Goal: Find specific page/section: Find specific page/section

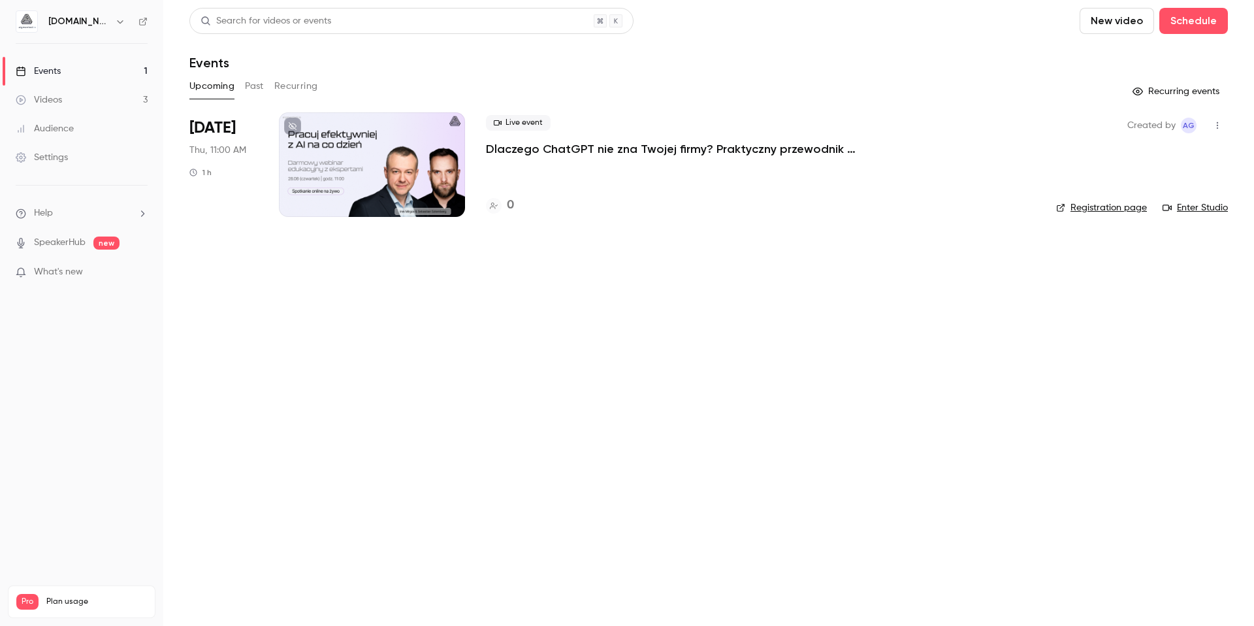
click at [56, 94] on div "Videos" at bounding box center [39, 99] width 46 height 13
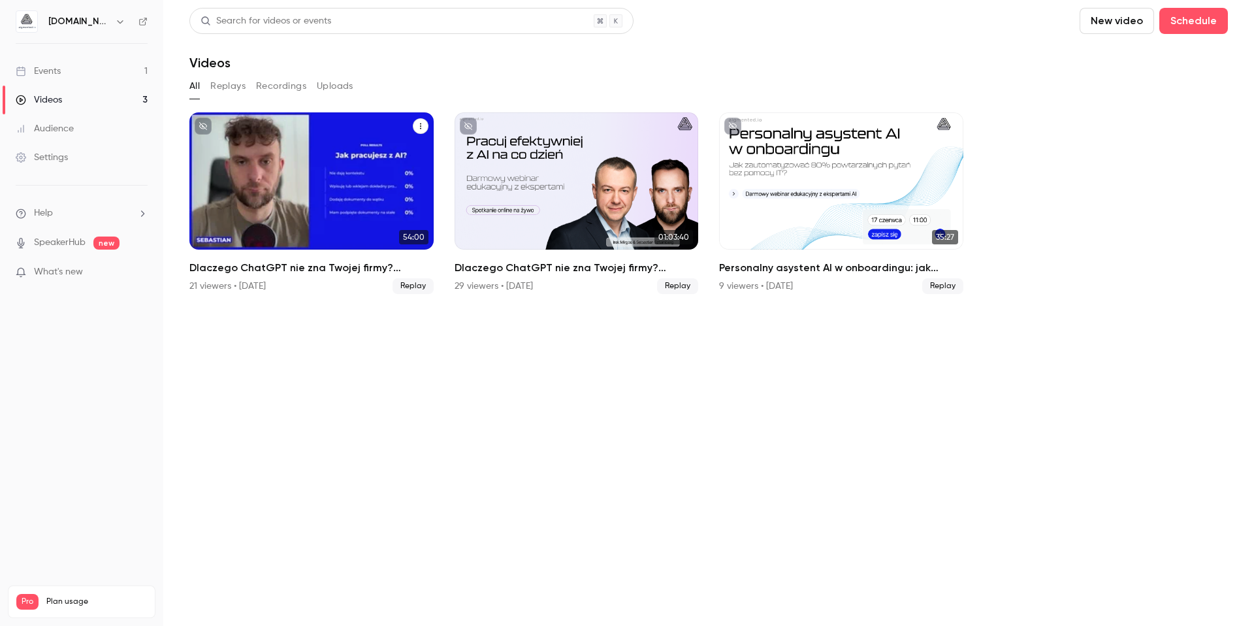
click at [261, 138] on div "Dlaczego ChatGPT nie zna Twojej firmy? Praktyczny przewodnik przygotowania wied…" at bounding box center [311, 180] width 244 height 137
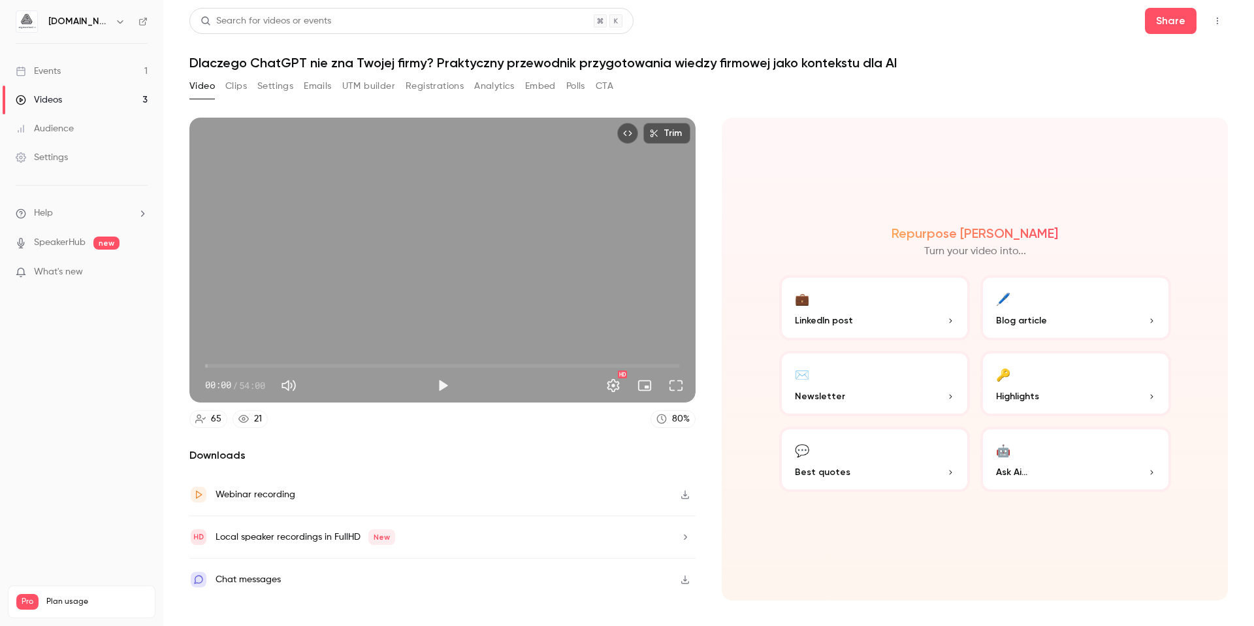
click at [415, 86] on button "Registrations" at bounding box center [435, 86] width 58 height 21
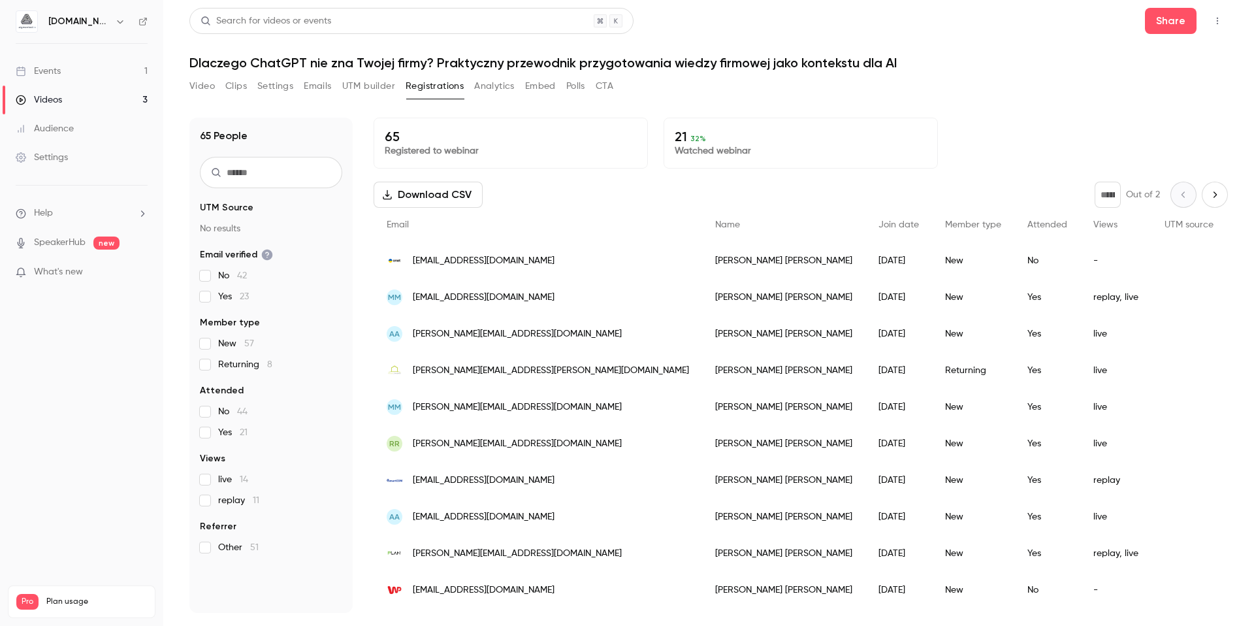
scroll to position [8, 0]
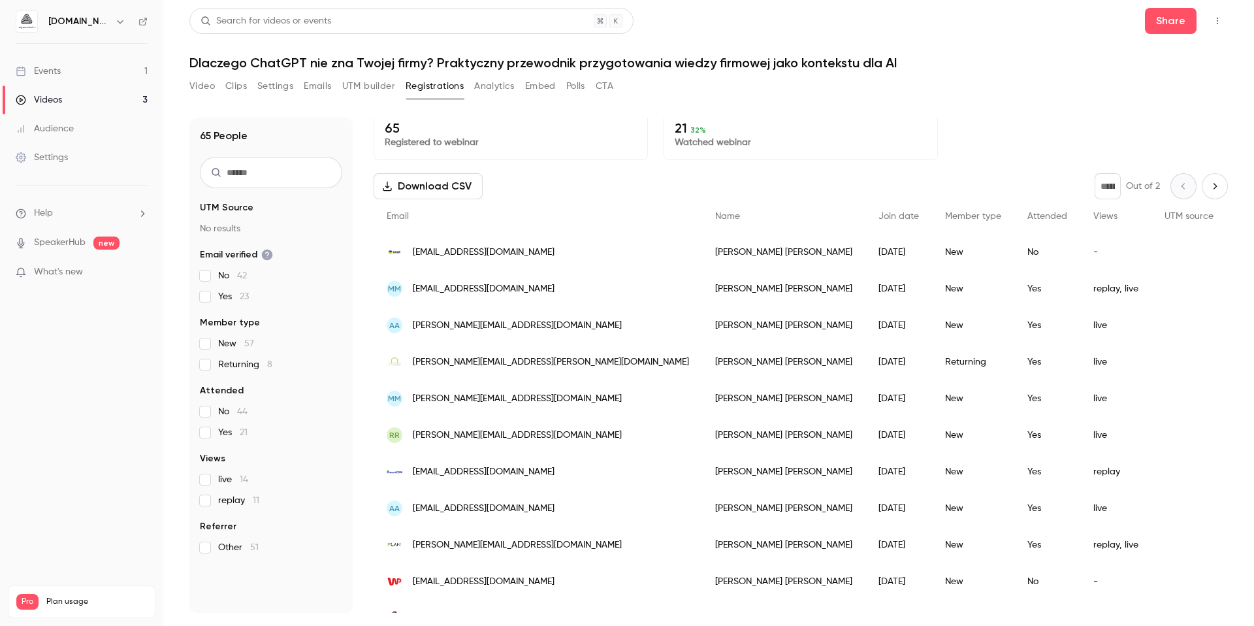
click at [77, 69] on link "Events 1" at bounding box center [81, 71] width 163 height 29
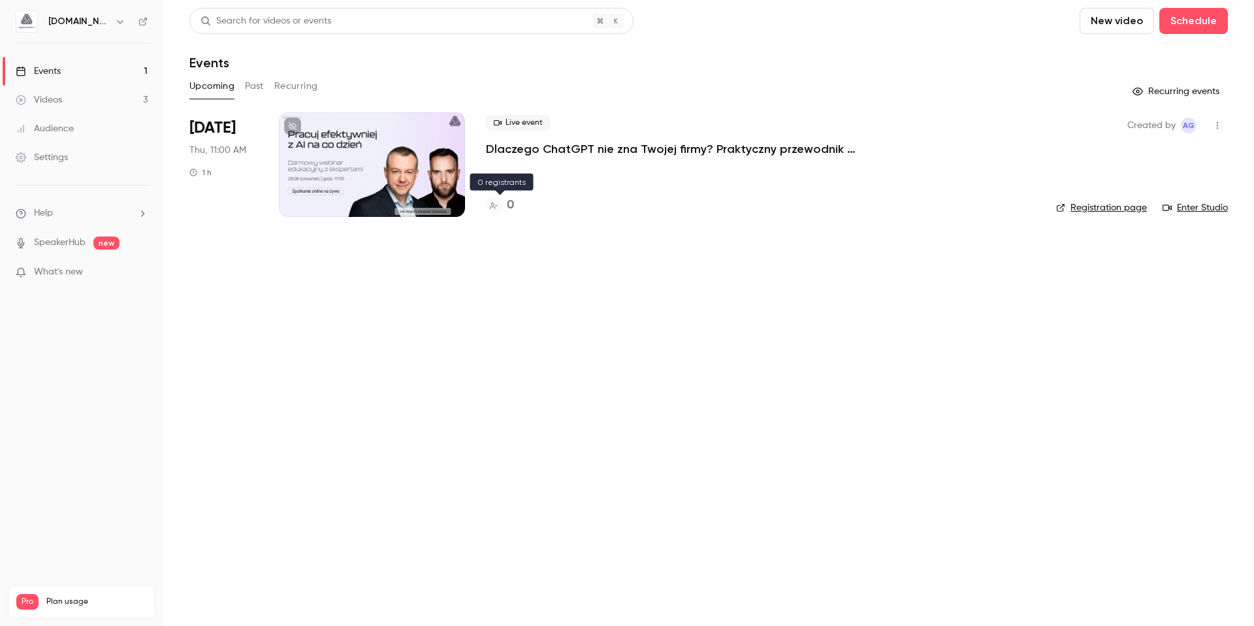
click at [511, 208] on h4 "0" at bounding box center [510, 206] width 7 height 18
